Goal: Register for event/course: Sign up to attend an event or enroll in a course

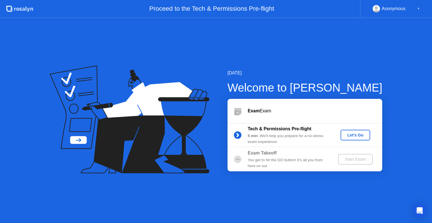
click at [363, 133] on div "Let's Go" at bounding box center [355, 135] width 25 height 5
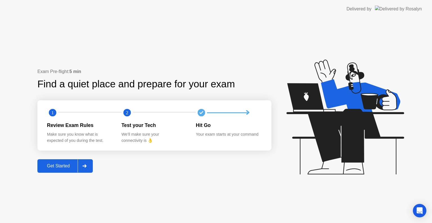
click at [59, 168] on div "Get Started" at bounding box center [58, 166] width 39 height 5
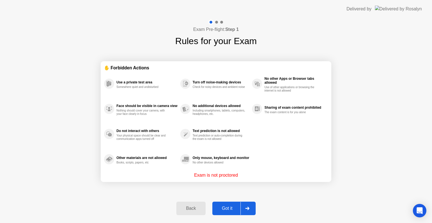
click at [223, 207] on div "Got it" at bounding box center [227, 208] width 26 height 5
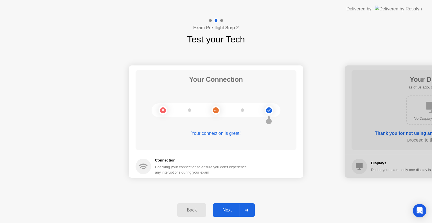
click at [223, 208] on div "Next" at bounding box center [227, 210] width 25 height 5
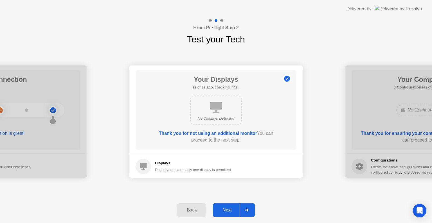
click at [223, 208] on div "Next" at bounding box center [227, 210] width 25 height 5
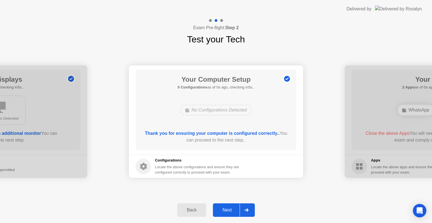
click at [223, 208] on div "Next" at bounding box center [227, 210] width 25 height 5
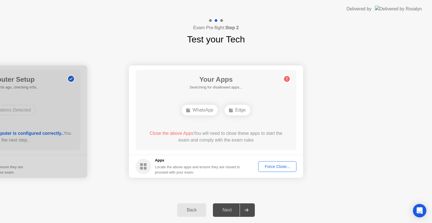
click at [282, 165] on div "Force Close..." at bounding box center [277, 167] width 34 height 5
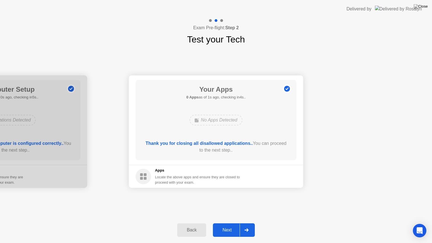
click at [228, 223] on div "Next" at bounding box center [227, 230] width 25 height 5
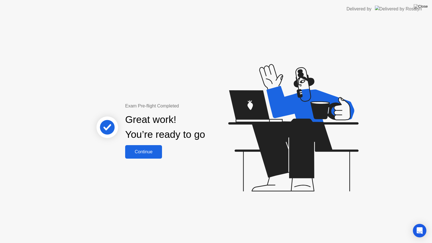
click at [139, 145] on div "Great work! You’re ready to go" at bounding box center [165, 127] width 152 height 36
click at [139, 147] on button "Continue" at bounding box center [143, 152] width 37 height 14
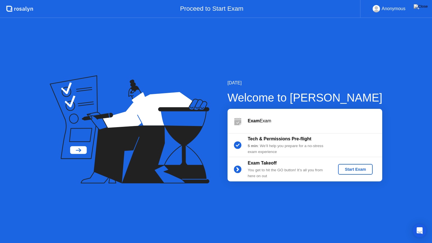
click at [349, 170] on div "Start Exam" at bounding box center [355, 169] width 30 height 5
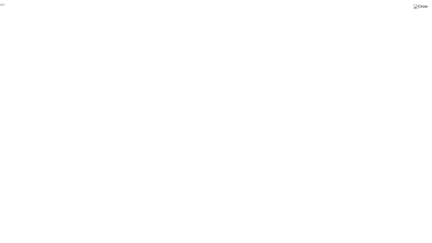
click div "End Proctoring Session"
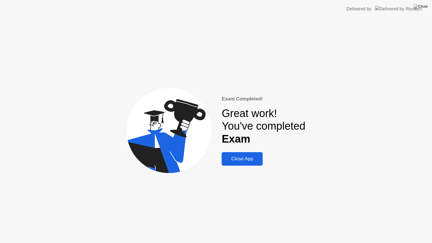
click at [244, 158] on div "Close App" at bounding box center [242, 159] width 38 height 6
